Goal: Task Accomplishment & Management: Manage account settings

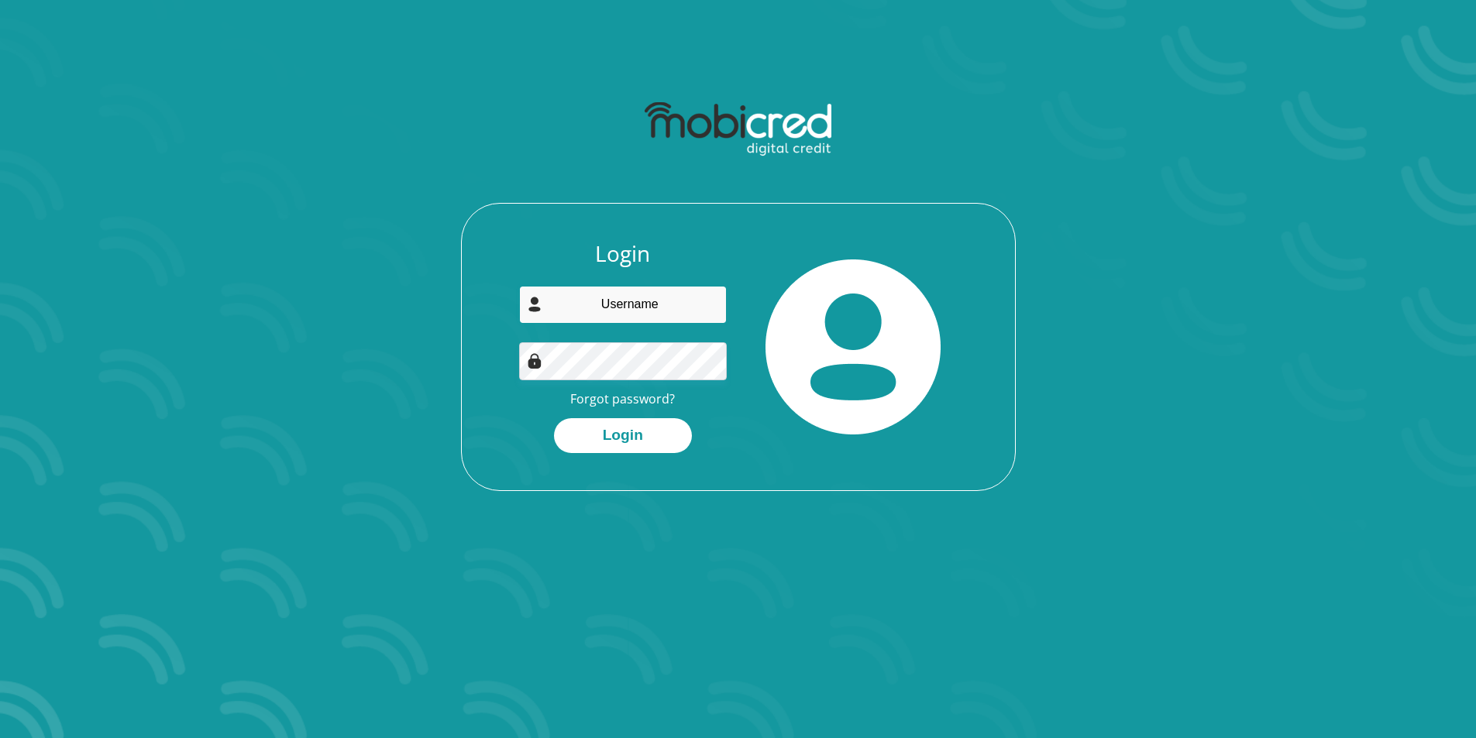
click at [659, 311] on input "email" at bounding box center [623, 305] width 208 height 38
type input "bradleywilliams514@gmail.com"
click at [610, 435] on button "Login" at bounding box center [623, 435] width 138 height 35
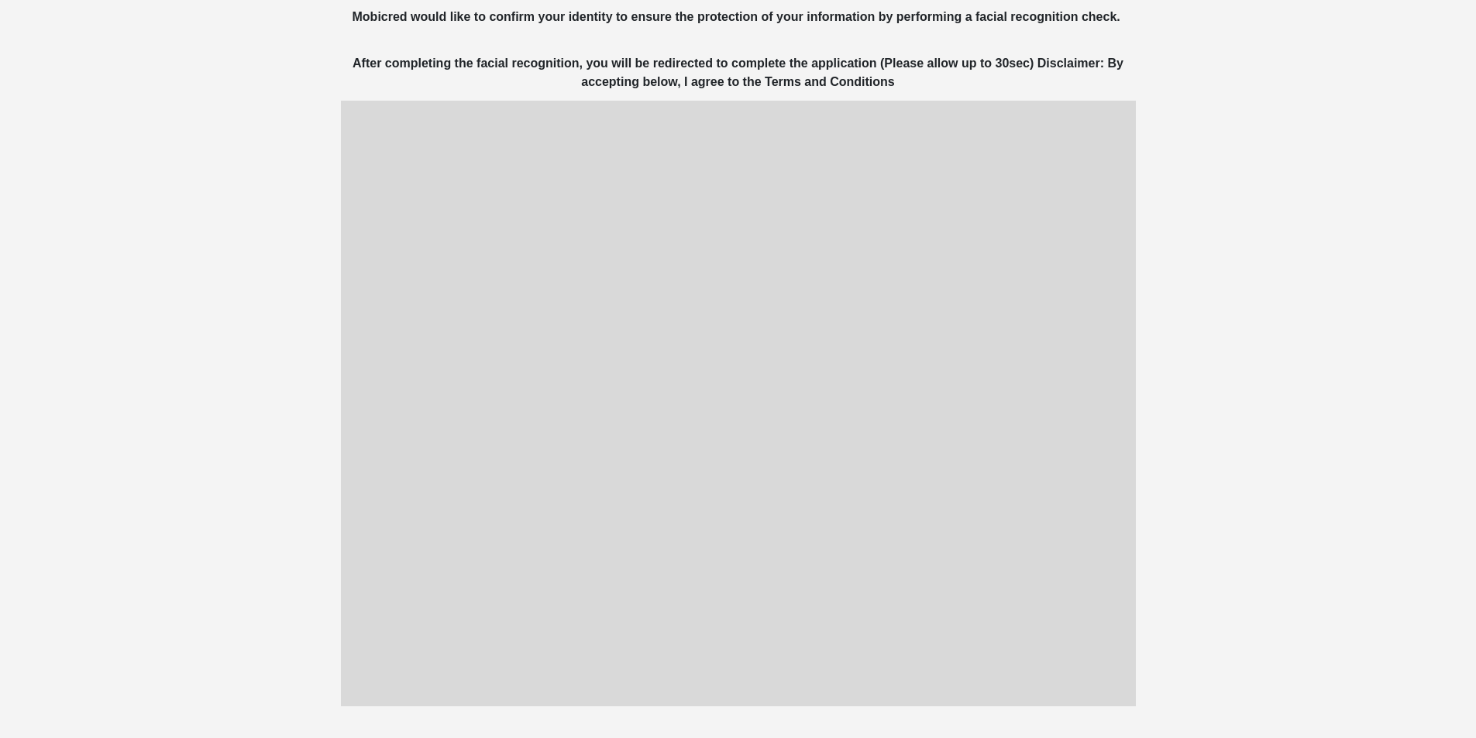
scroll to position [232, 0]
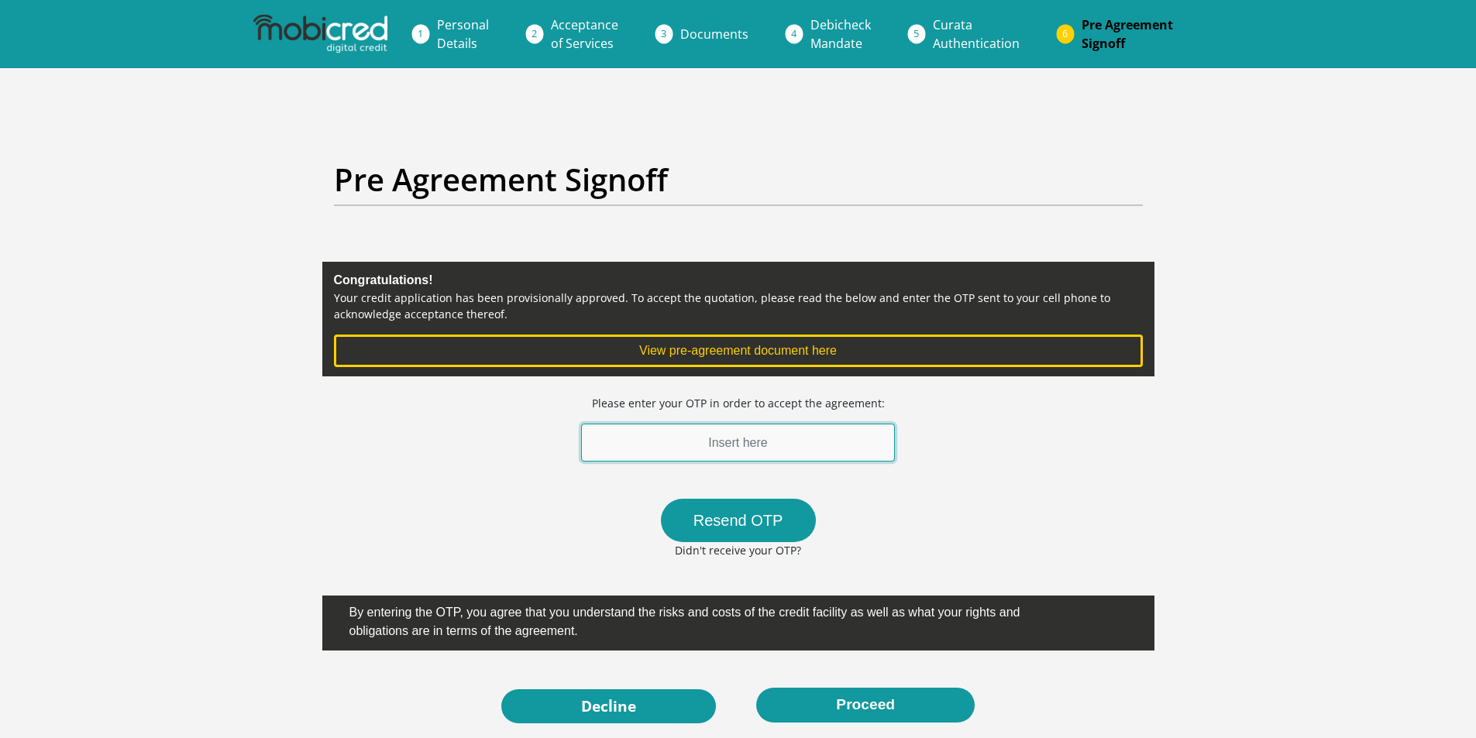
click at [669, 453] on input "text" at bounding box center [738, 443] width 315 height 38
type input "187207"
click at [756, 688] on button "Proceed" at bounding box center [865, 705] width 218 height 35
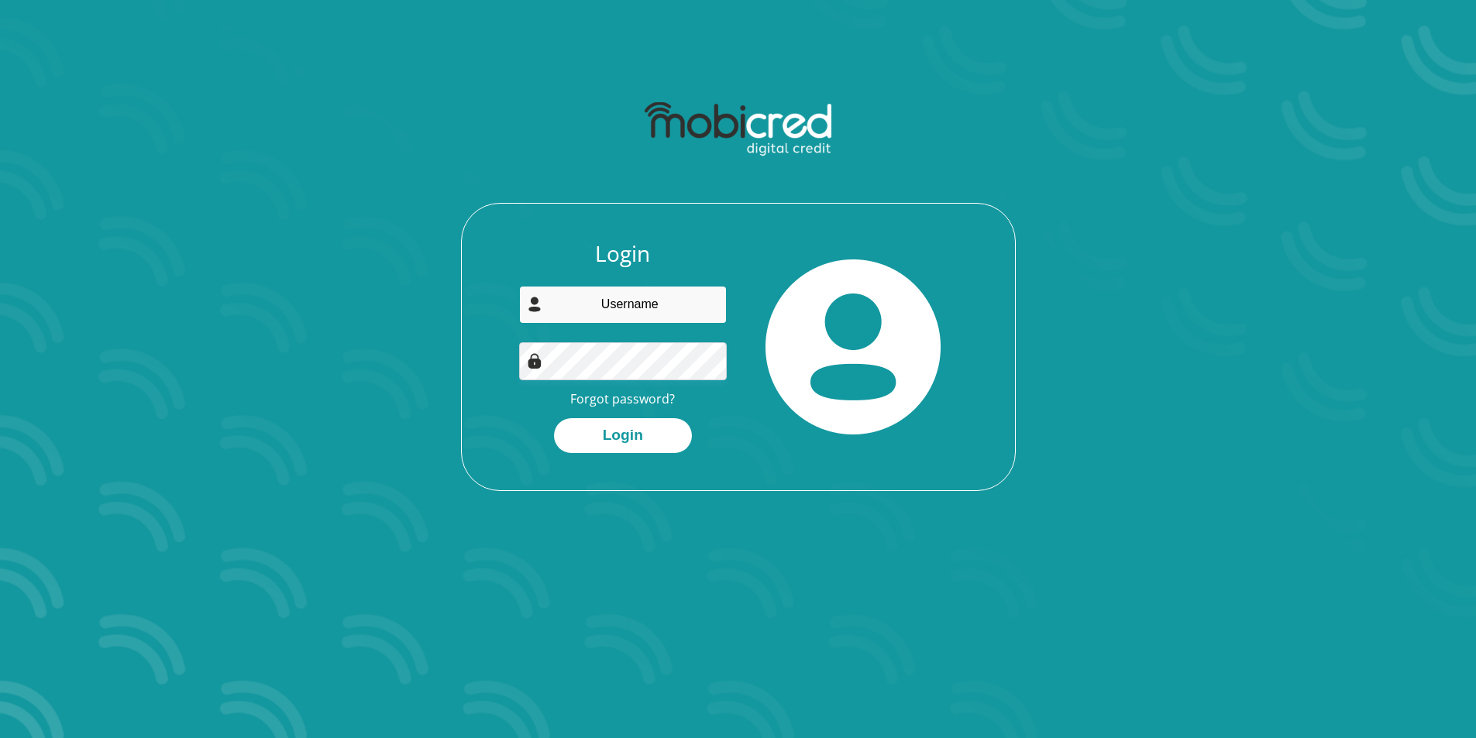
click at [594, 308] on input "email" at bounding box center [623, 305] width 208 height 38
type input "[EMAIL_ADDRESS][DOMAIN_NAME]"
click at [554, 418] on button "Login" at bounding box center [623, 435] width 138 height 35
